Goal: Task Accomplishment & Management: Manage account settings

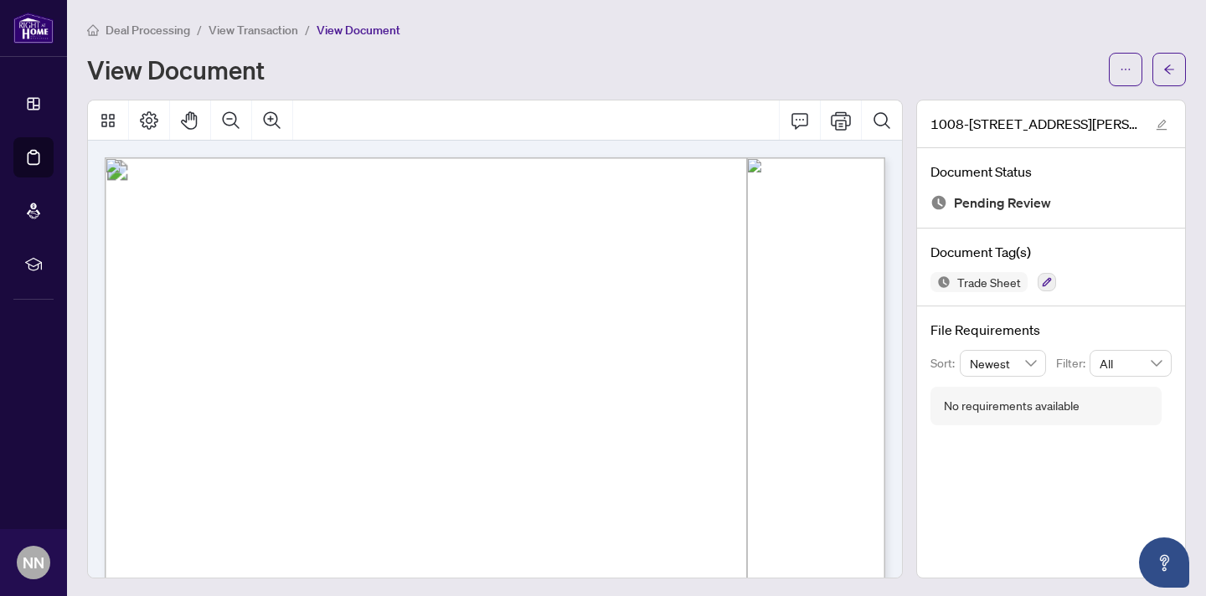
scroll to position [1, 0]
click at [1165, 68] on icon "arrow-left" at bounding box center [1169, 68] width 10 height 9
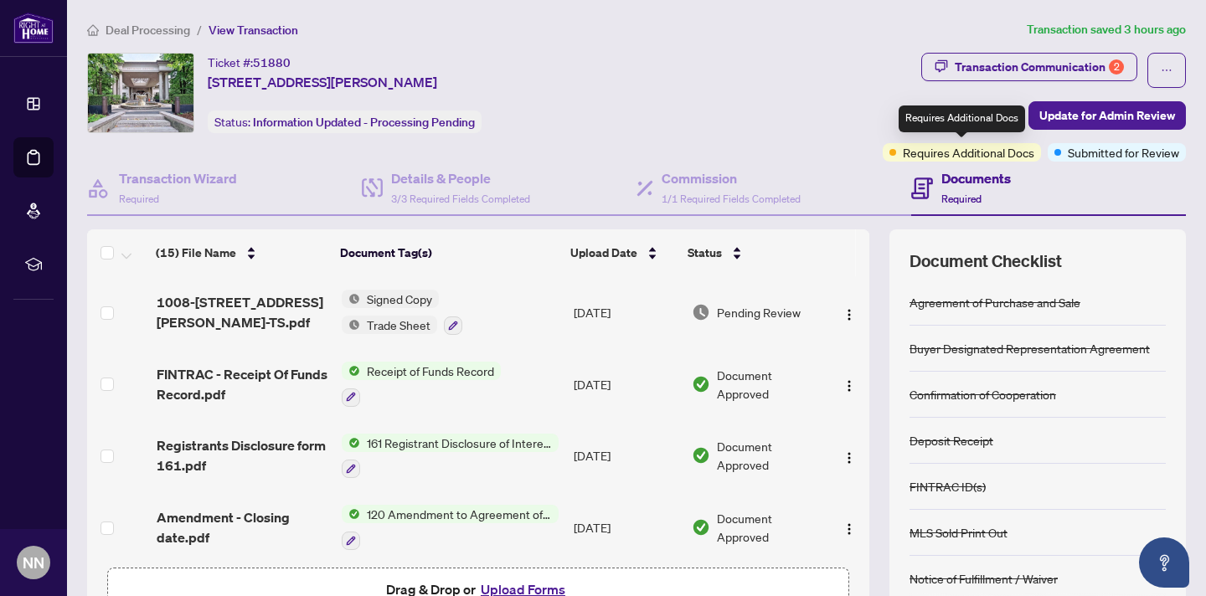
click at [985, 154] on span "Requires Additional Docs" at bounding box center [968, 152] width 131 height 18
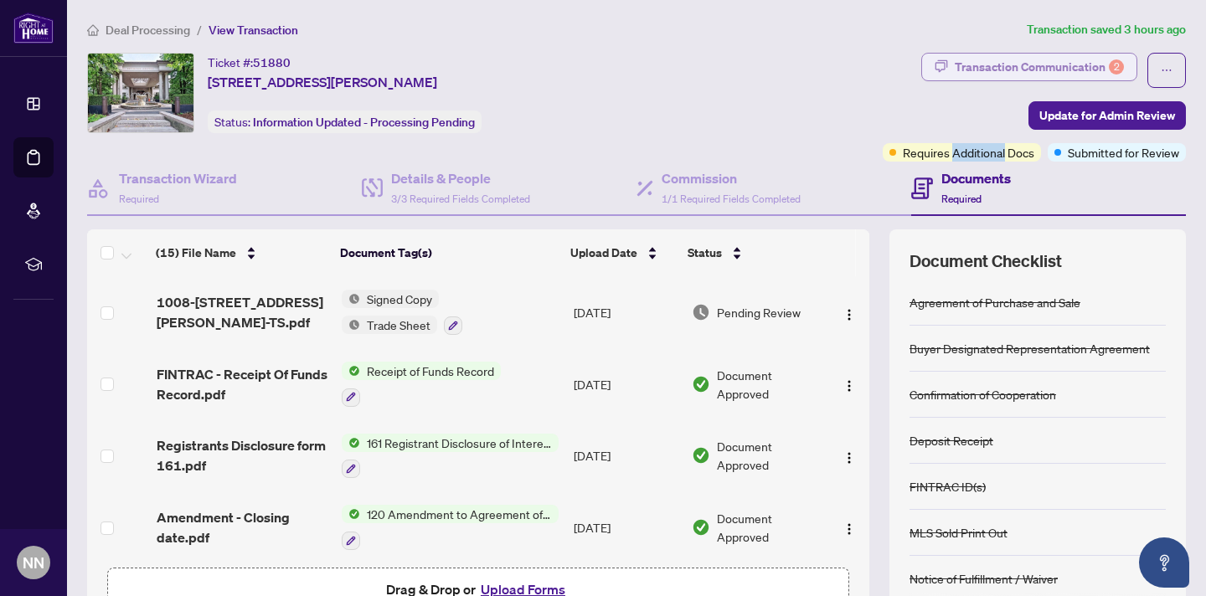
click at [1084, 67] on div "Transaction Communication 2" at bounding box center [1039, 67] width 169 height 27
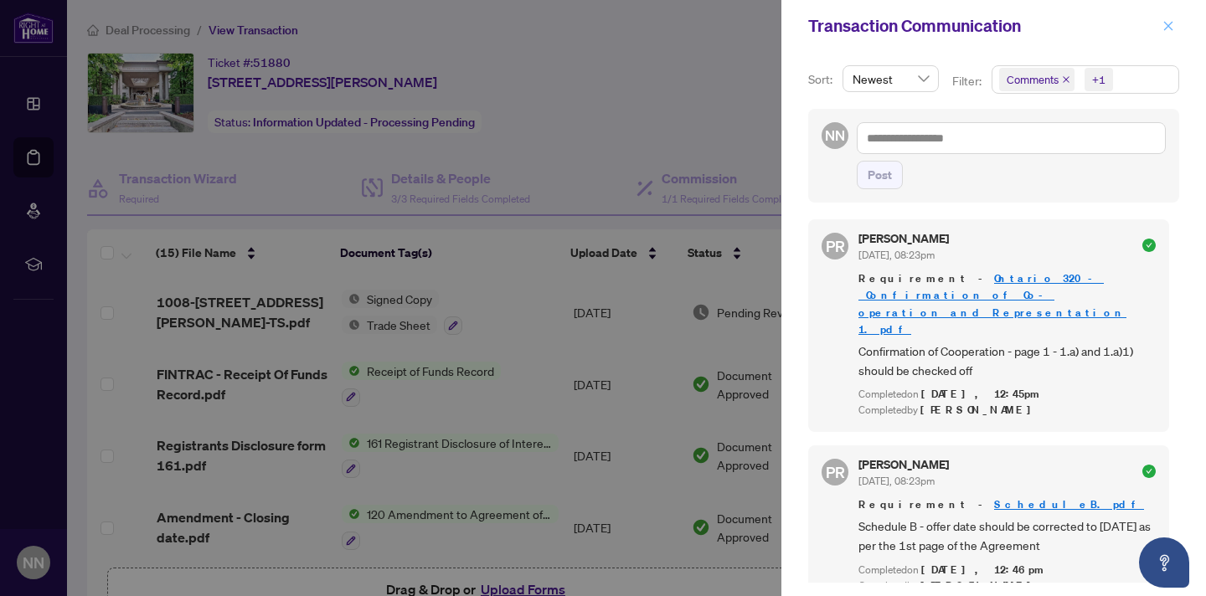
click at [1165, 24] on icon "close" at bounding box center [1168, 26] width 12 height 12
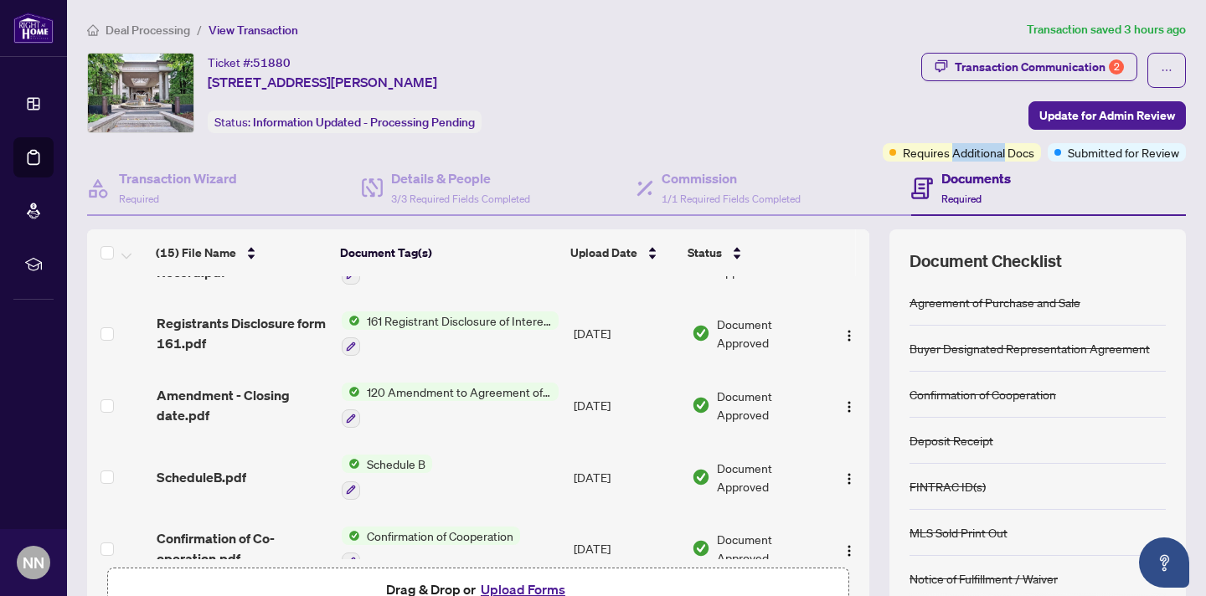
scroll to position [123, 0]
click at [430, 178] on h4 "Details & People" at bounding box center [460, 178] width 139 height 20
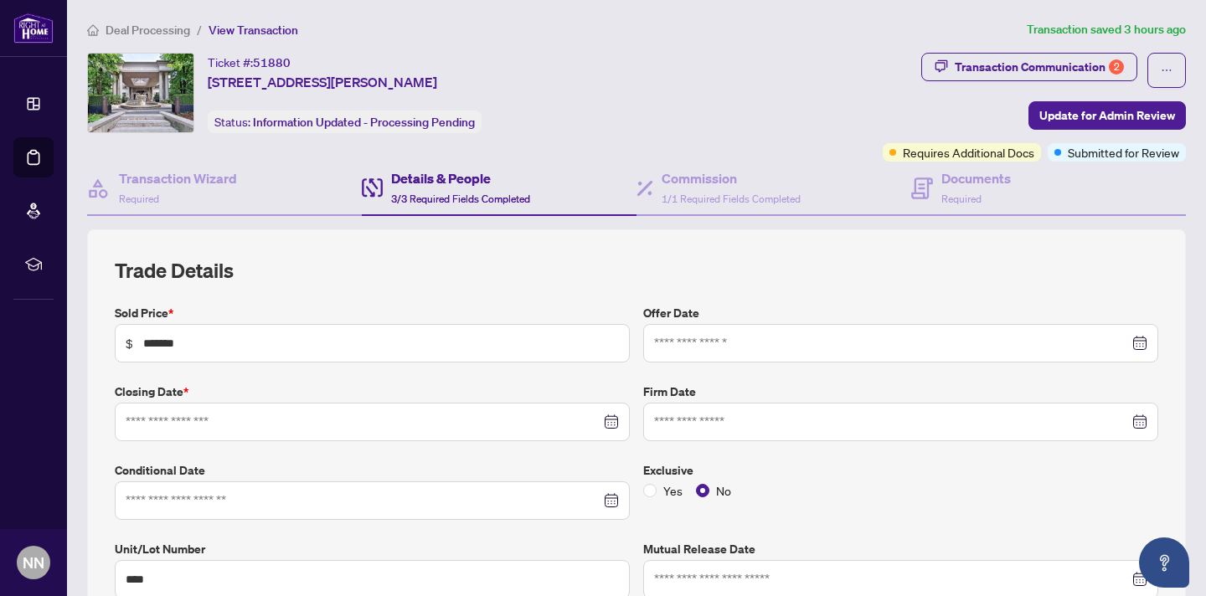
type input "**********"
click at [969, 183] on h4 "Documents" at bounding box center [976, 178] width 70 height 20
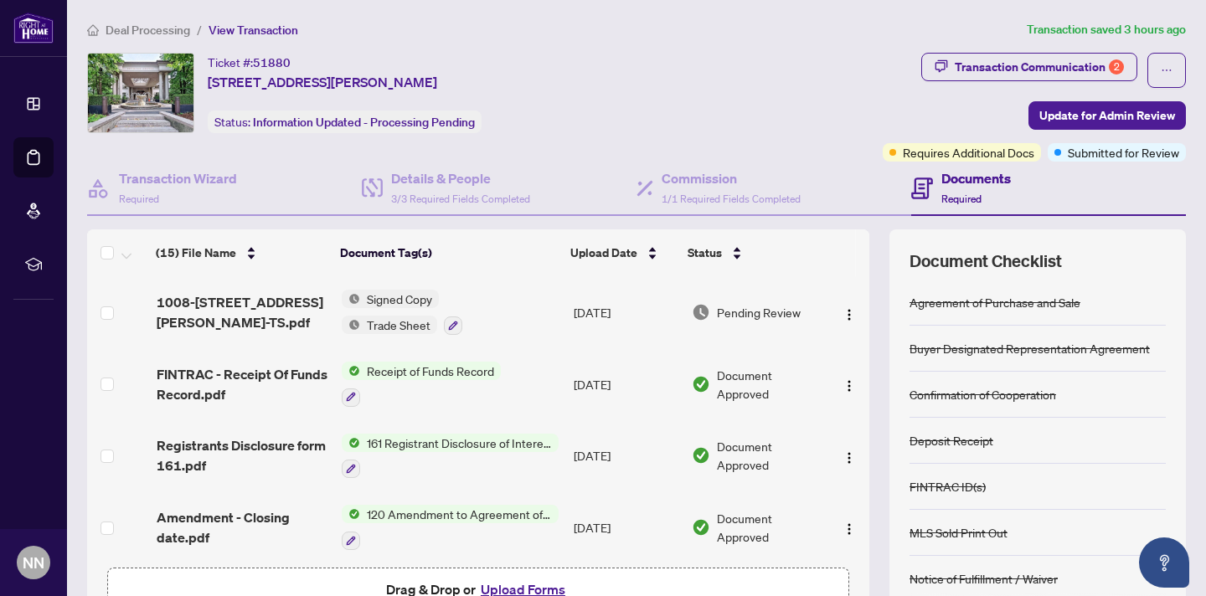
click at [385, 299] on span "Signed Copy" at bounding box center [399, 299] width 79 height 18
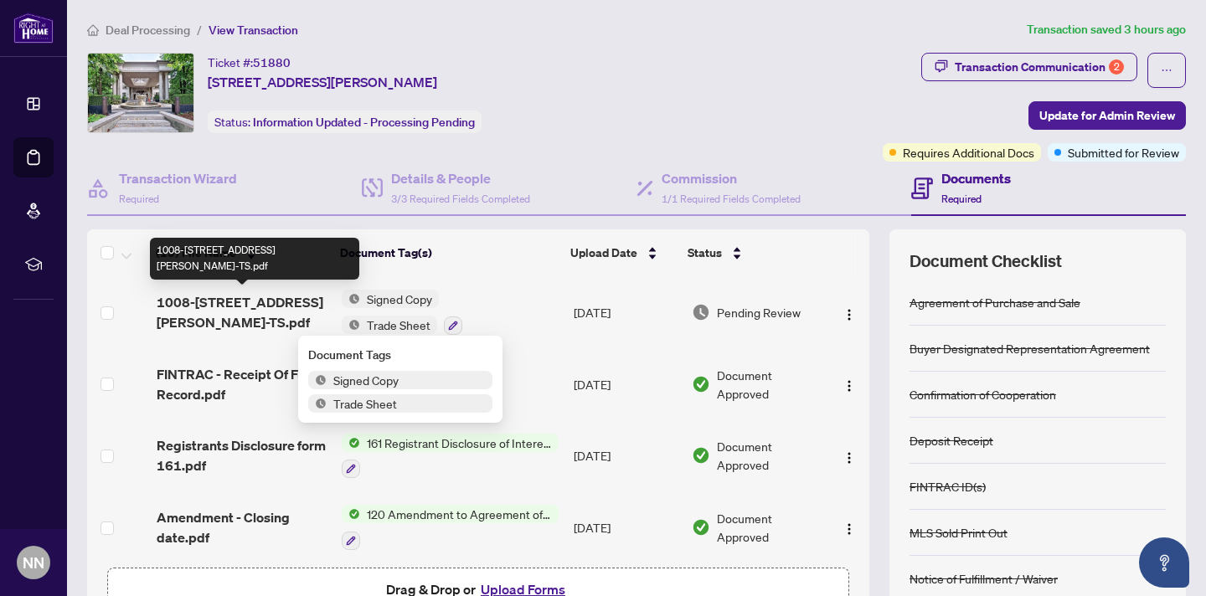
click at [276, 300] on span "1008-[STREET_ADDRESS][PERSON_NAME]-TS.pdf" at bounding box center [243, 312] width 173 height 40
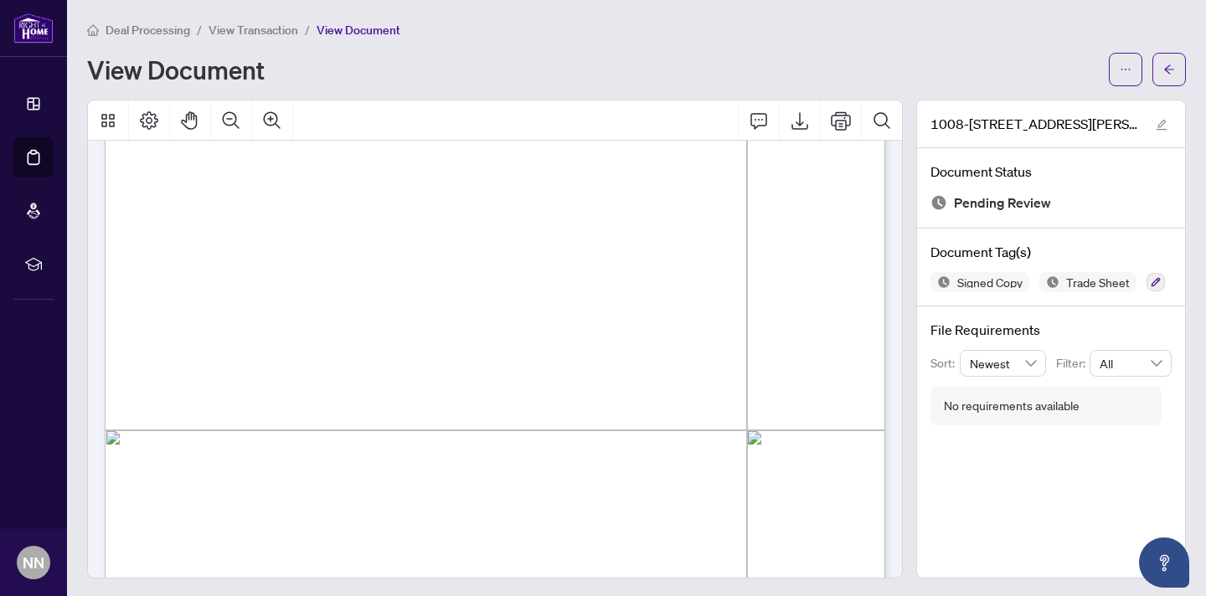
scroll to position [371, 0]
